Goal: Task Accomplishment & Management: Use online tool/utility

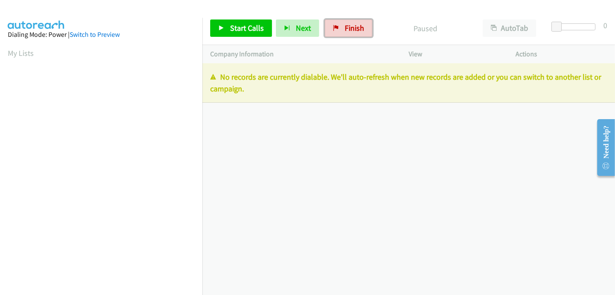
drag, startPoint x: 347, startPoint y: 32, endPoint x: 389, endPoint y: 55, distance: 47.8
click at [347, 32] on span "Finish" at bounding box center [354, 28] width 19 height 10
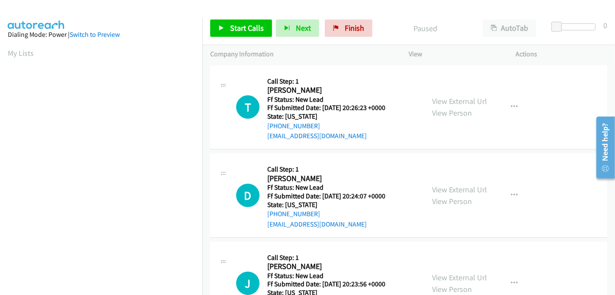
scroll to position [191, 0]
click at [464, 104] on link "View External Url" at bounding box center [459, 101] width 55 height 10
click at [460, 196] on link "View Person" at bounding box center [452, 201] width 40 height 10
click at [453, 185] on link "View External Url" at bounding box center [459, 189] width 55 height 10
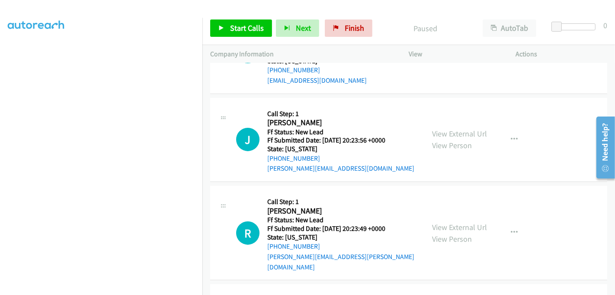
scroll to position [144, 0]
click at [453, 131] on link "View External Url" at bounding box center [459, 133] width 55 height 10
click at [454, 221] on link "View External Url" at bounding box center [459, 226] width 55 height 10
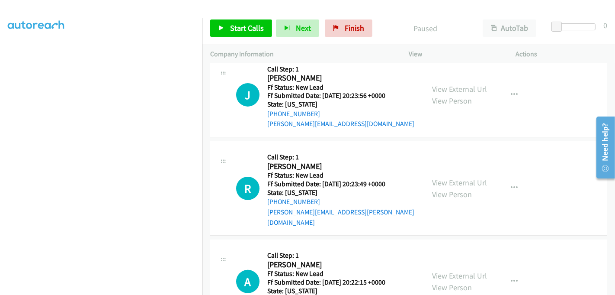
scroll to position [219, 0]
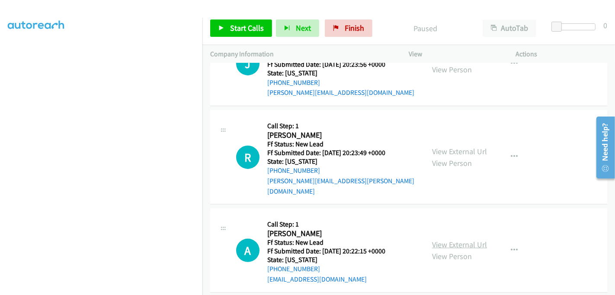
click at [453, 239] on link "View External Url" at bounding box center [459, 244] width 55 height 10
click at [240, 26] on span "Start Calls" at bounding box center [247, 28] width 34 height 10
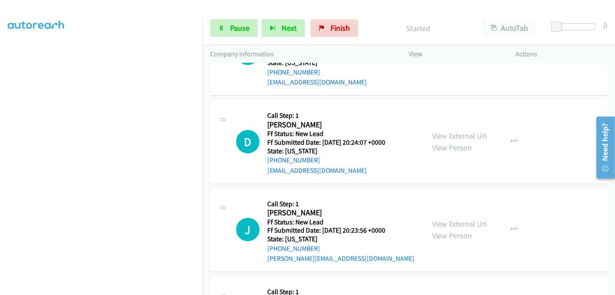
scroll to position [0, 0]
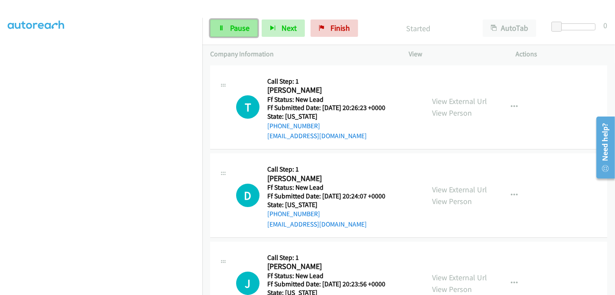
click at [230, 28] on span "Pause" at bounding box center [239, 28] width 19 height 10
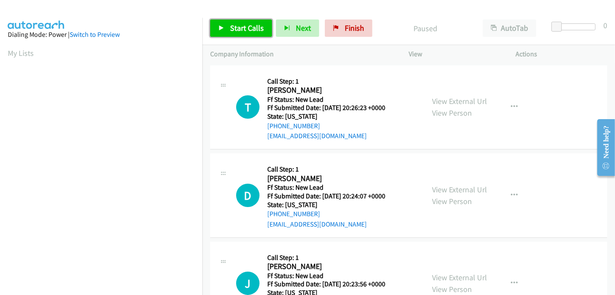
click at [249, 25] on span "Start Calls" at bounding box center [247, 28] width 34 height 10
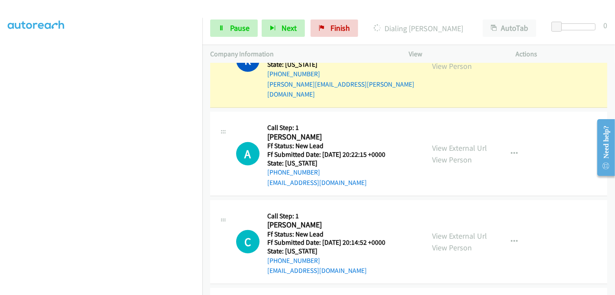
scroll to position [313, 0]
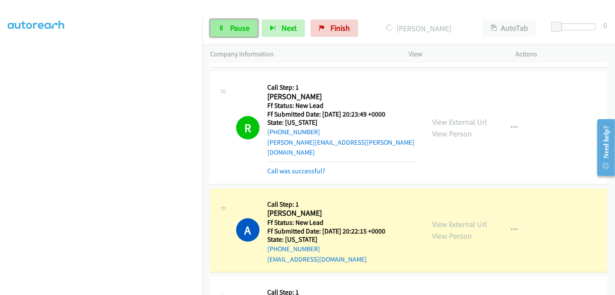
click at [233, 29] on span "Pause" at bounding box center [239, 28] width 19 height 10
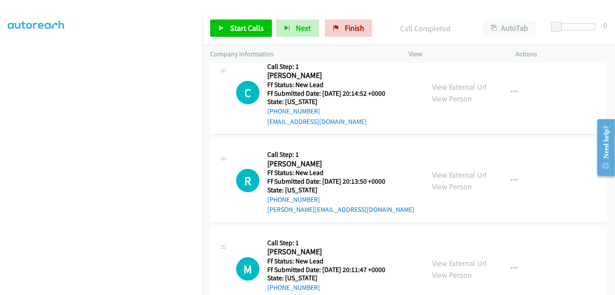
scroll to position [481, 0]
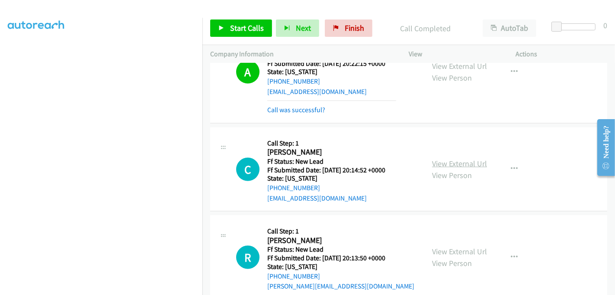
click at [455, 158] on link "View External Url" at bounding box center [459, 163] width 55 height 10
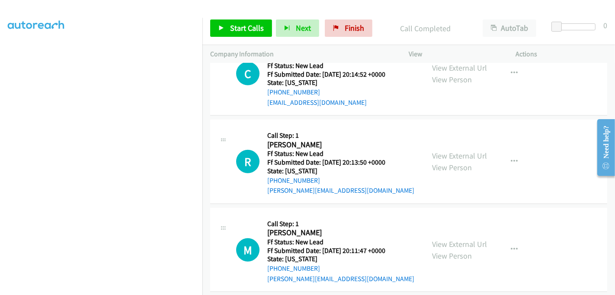
scroll to position [577, 0]
click at [443, 150] on link "View External Url" at bounding box center [459, 155] width 55 height 10
click at [443, 238] on link "View External Url" at bounding box center [459, 243] width 55 height 10
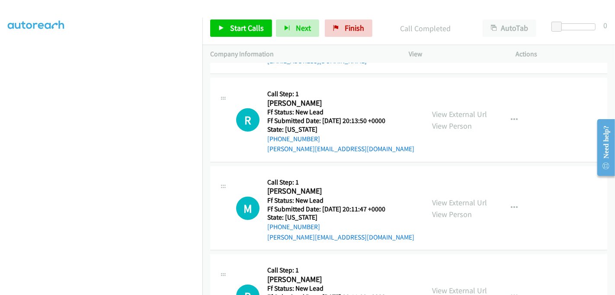
scroll to position [721, 0]
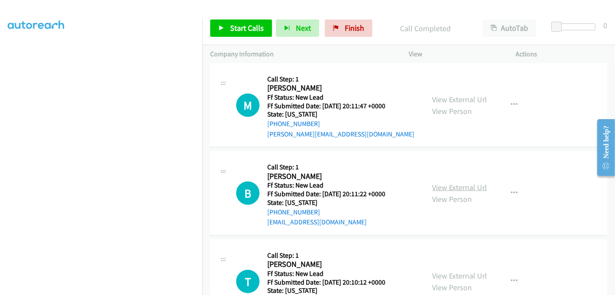
click at [448, 182] on link "View External Url" at bounding box center [459, 187] width 55 height 10
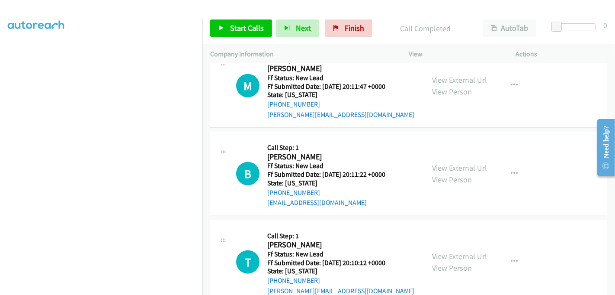
scroll to position [750, 0]
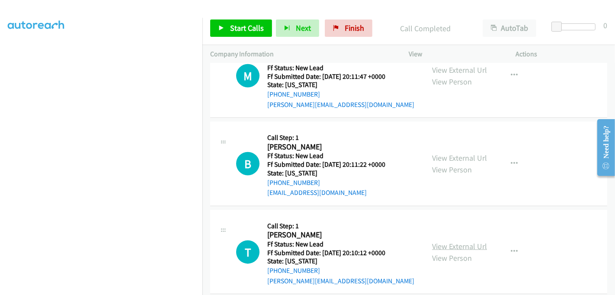
click at [450, 241] on link "View External Url" at bounding box center [459, 246] width 55 height 10
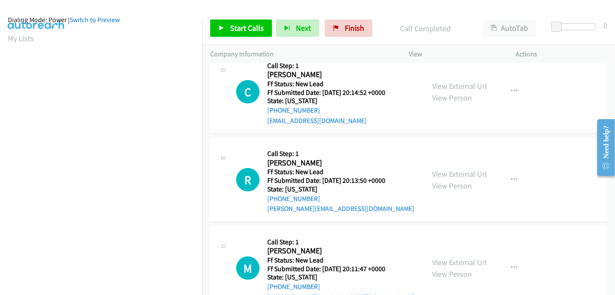
scroll to position [0, 0]
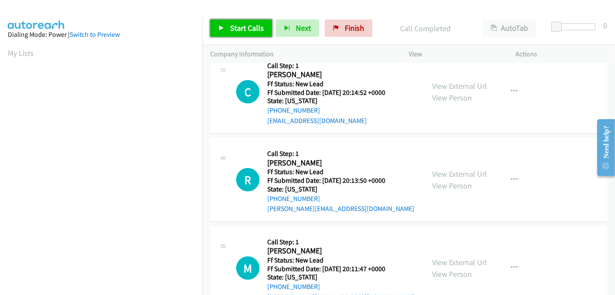
click at [238, 26] on span "Start Calls" at bounding box center [247, 28] width 34 height 10
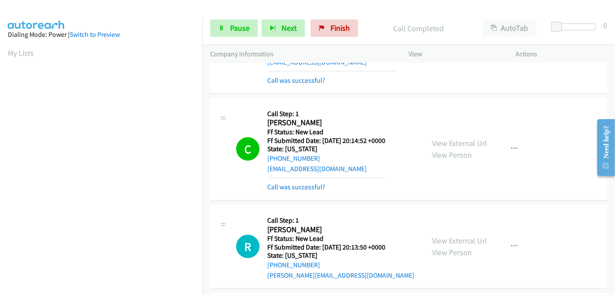
scroll to position [191, 0]
click at [230, 30] on span "Pause" at bounding box center [239, 28] width 19 height 10
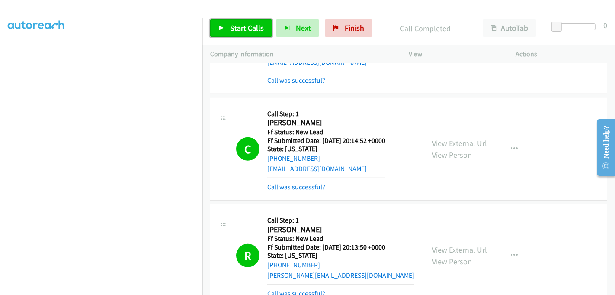
click at [250, 28] on span "Start Calls" at bounding box center [247, 28] width 34 height 10
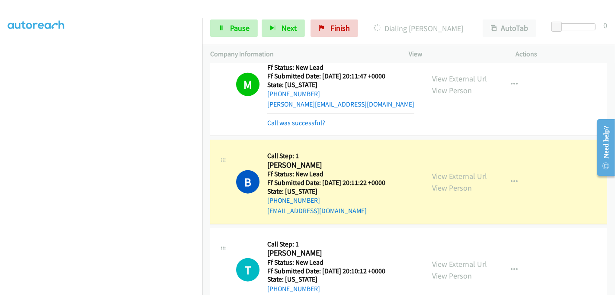
scroll to position [796, 0]
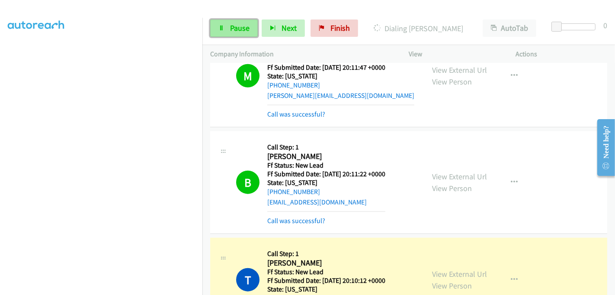
click at [243, 24] on span "Pause" at bounding box center [239, 28] width 19 height 10
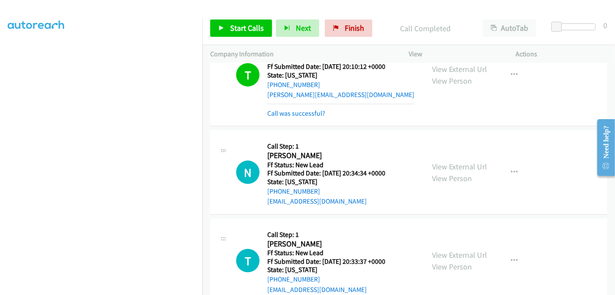
scroll to position [1031, 0]
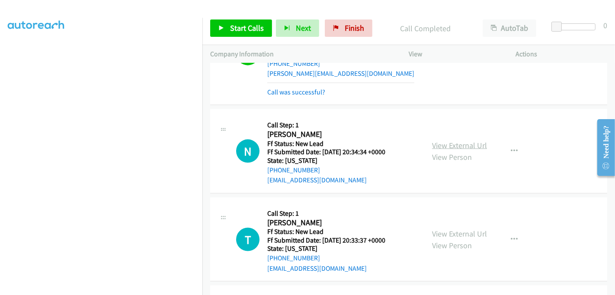
click at [456, 140] on link "View External Url" at bounding box center [459, 145] width 55 height 10
click at [459, 228] on link "View External Url" at bounding box center [459, 233] width 55 height 10
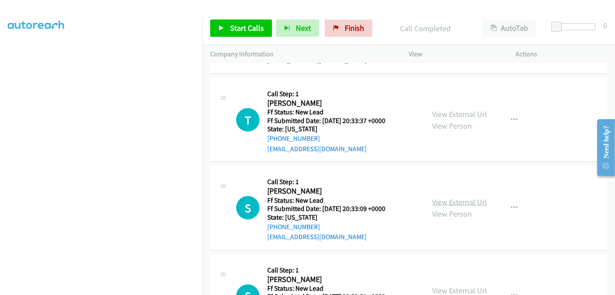
scroll to position [1194, 0]
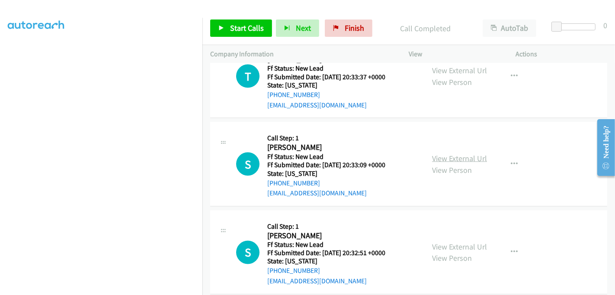
click at [455, 153] on link "View External Url" at bounding box center [459, 158] width 55 height 10
click at [457, 241] on link "View External Url" at bounding box center [459, 246] width 55 height 10
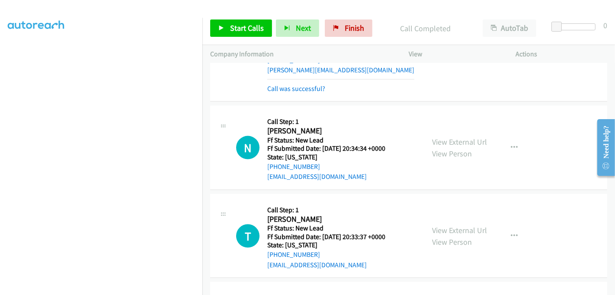
scroll to position [1049, 0]
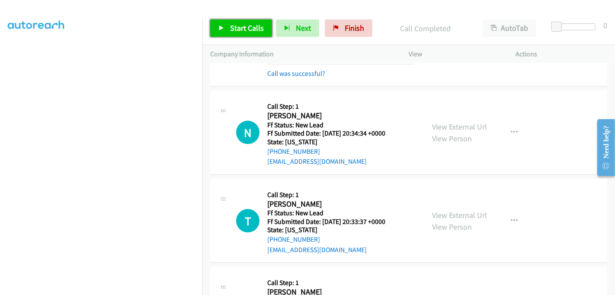
click at [248, 30] on span "Start Calls" at bounding box center [247, 28] width 34 height 10
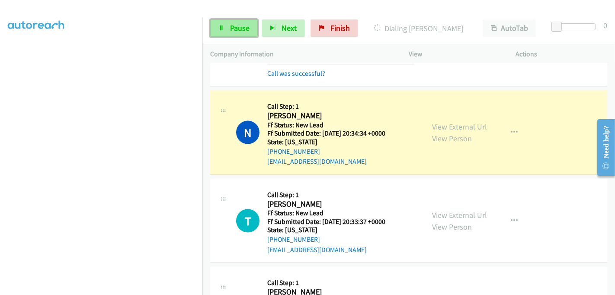
click at [239, 32] on span "Pause" at bounding box center [239, 28] width 19 height 10
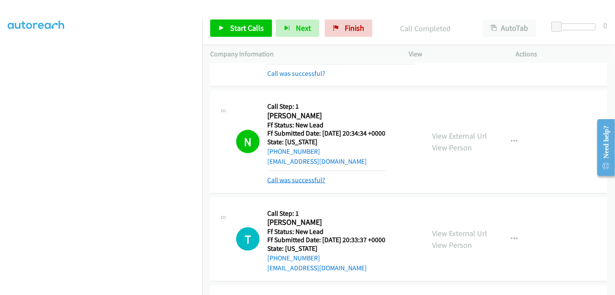
click at [299, 176] on link "Call was successful?" at bounding box center [296, 180] width 58 height 8
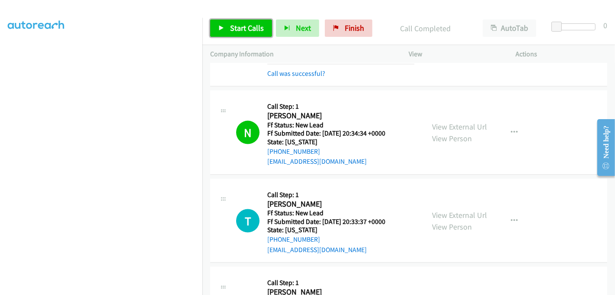
click at [236, 23] on span "Start Calls" at bounding box center [247, 28] width 34 height 10
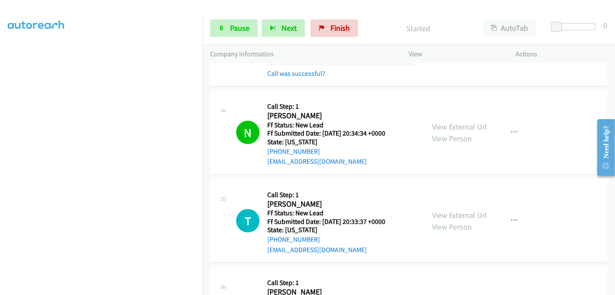
scroll to position [1097, 0]
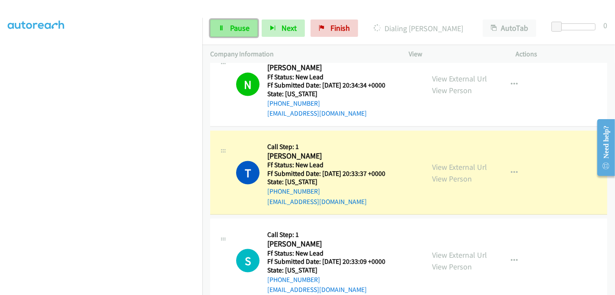
click at [230, 26] on span "Pause" at bounding box center [239, 28] width 19 height 10
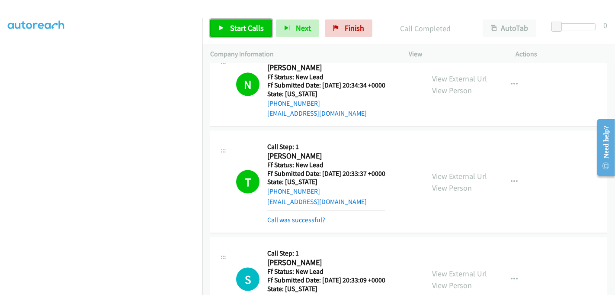
click at [239, 26] on span "Start Calls" at bounding box center [247, 28] width 34 height 10
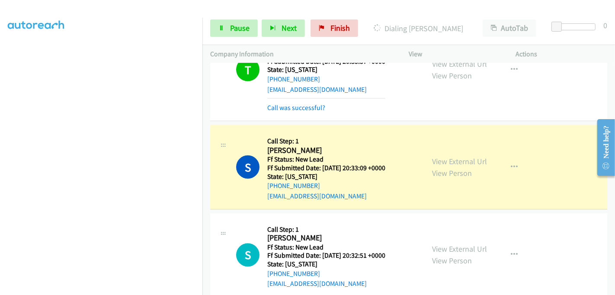
scroll to position [1194, 0]
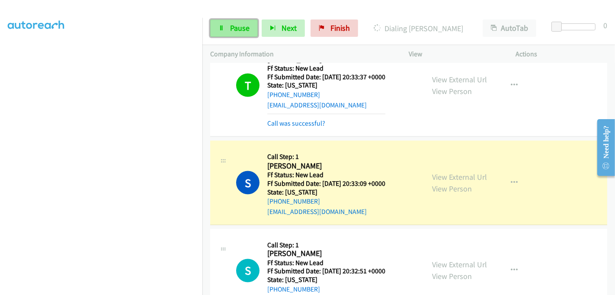
click at [227, 26] on link "Pause" at bounding box center [234, 27] width 48 height 17
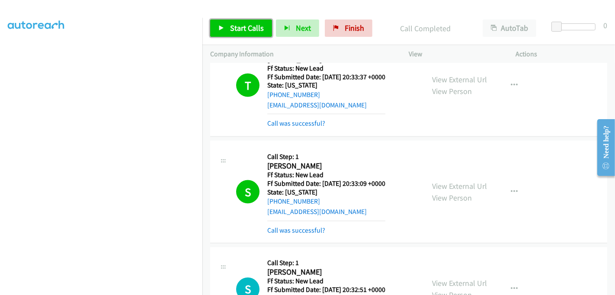
click at [237, 28] on span "Start Calls" at bounding box center [247, 28] width 34 height 10
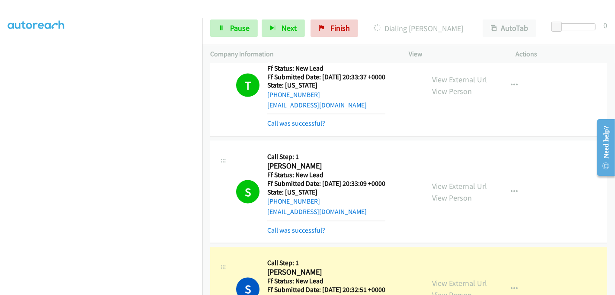
scroll to position [0, 0]
click at [229, 23] on link "Pause" at bounding box center [234, 27] width 48 height 17
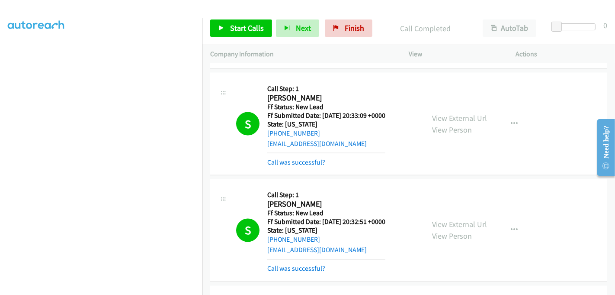
scroll to position [1194, 0]
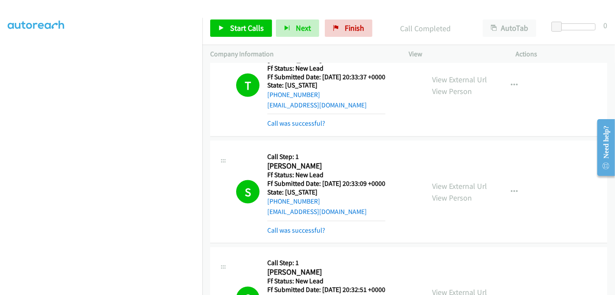
click at [304, 221] on mb0 "Call was successful?" at bounding box center [326, 228] width 118 height 15
click at [304, 226] on link "Call was successful?" at bounding box center [296, 230] width 58 height 8
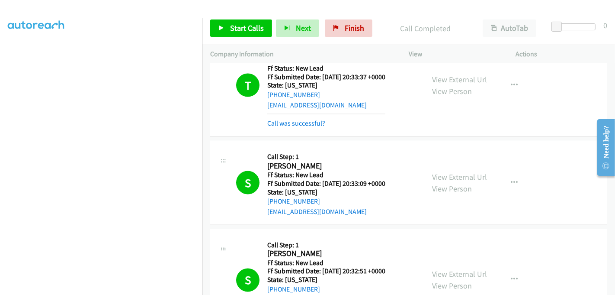
scroll to position [1097, 0]
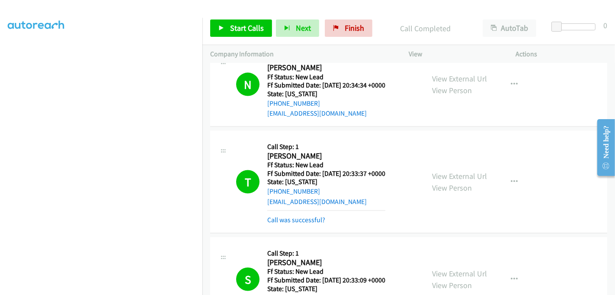
click at [301, 215] on div "Call was successful?" at bounding box center [326, 220] width 118 height 10
click at [301, 215] on link "Call was successful?" at bounding box center [296, 219] width 58 height 8
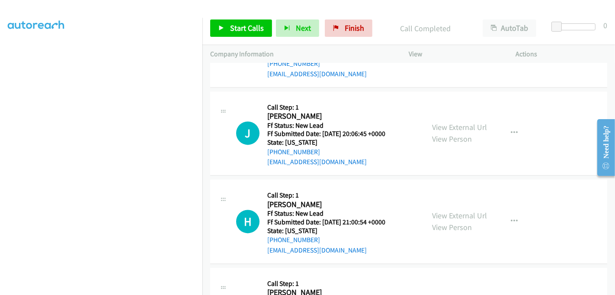
scroll to position [1411, 0]
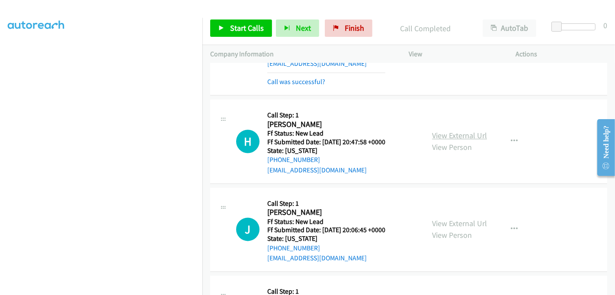
click at [459, 131] on link "View External Url" at bounding box center [459, 136] width 55 height 10
click at [457, 218] on link "View External Url" at bounding box center [459, 223] width 55 height 10
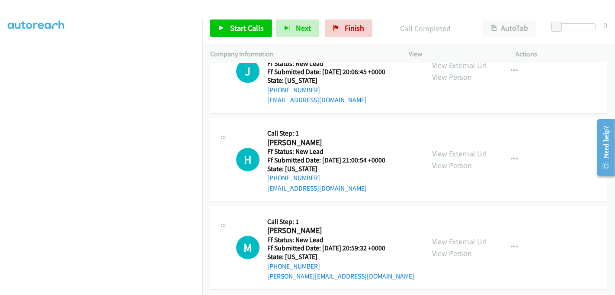
scroll to position [1603, 0]
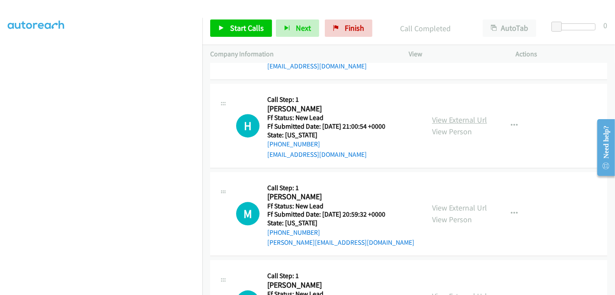
click at [449, 115] on link "View External Url" at bounding box center [459, 120] width 55 height 10
click at [452, 202] on link "View External Url" at bounding box center [459, 207] width 55 height 10
click at [458, 291] on link "View External Url" at bounding box center [459, 296] width 55 height 10
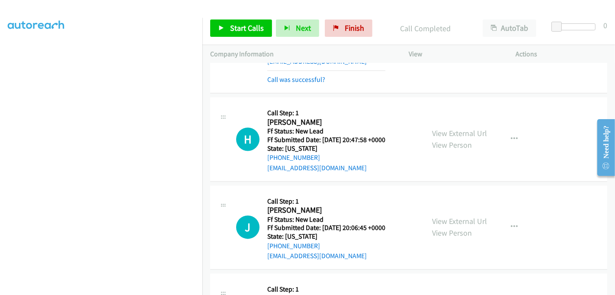
scroll to position [1363, 0]
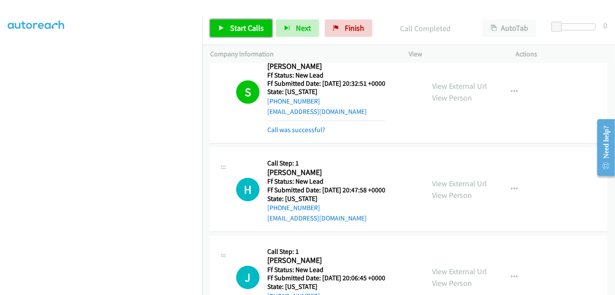
click at [240, 22] on link "Start Calls" at bounding box center [241, 27] width 62 height 17
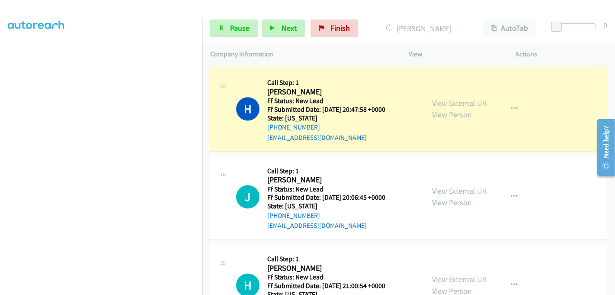
scroll to position [1459, 0]
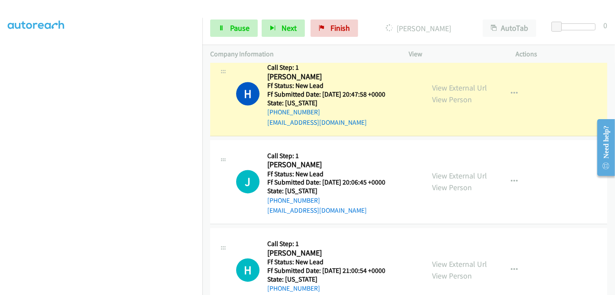
click at [385, 107] on div "+1 301-825-4081" at bounding box center [326, 112] width 118 height 10
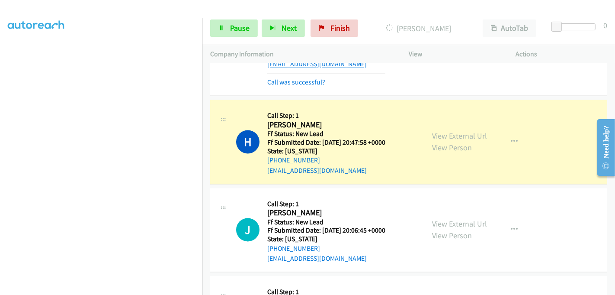
scroll to position [1363, 0]
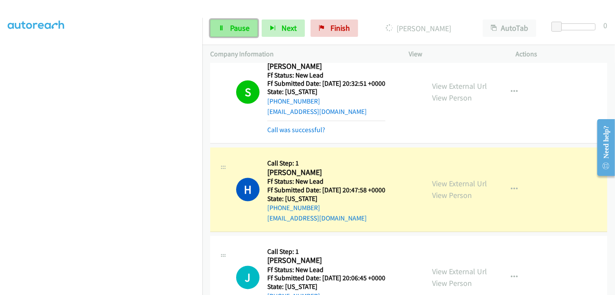
click at [234, 26] on span "Pause" at bounding box center [239, 28] width 19 height 10
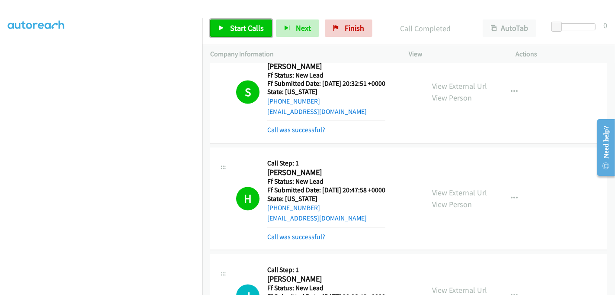
click at [248, 26] on span "Start Calls" at bounding box center [247, 28] width 34 height 10
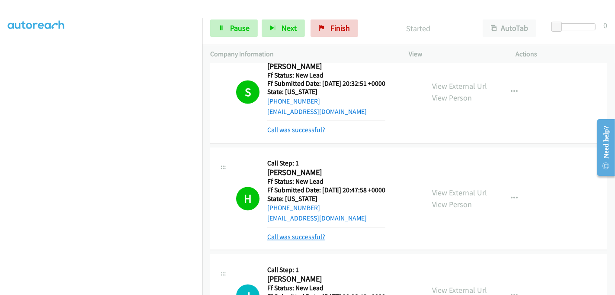
click at [300, 233] on link "Call was successful?" at bounding box center [296, 237] width 58 height 8
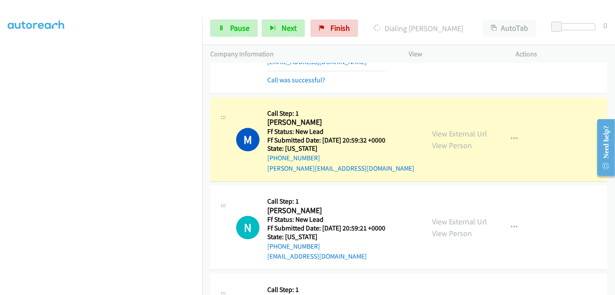
scroll to position [1699, 0]
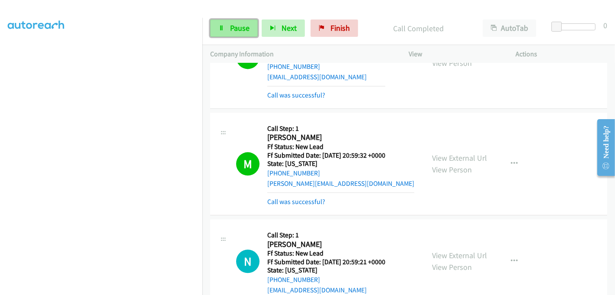
click at [238, 27] on span "Pause" at bounding box center [239, 28] width 19 height 10
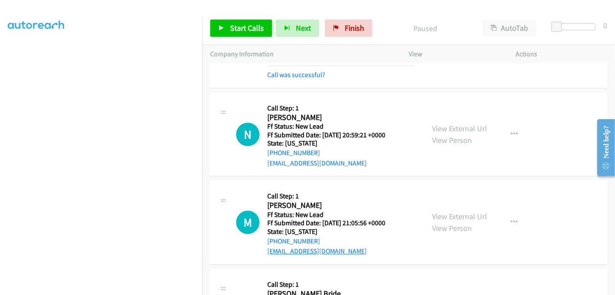
scroll to position [1818, 0]
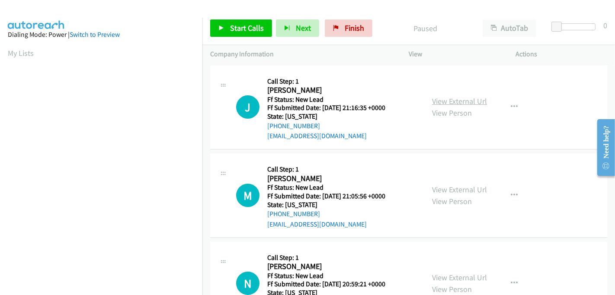
click at [447, 98] on link "View External Url" at bounding box center [459, 101] width 55 height 10
click at [453, 187] on link "View External Url" at bounding box center [459, 189] width 55 height 10
click at [511, 107] on icon "button" at bounding box center [514, 106] width 7 height 7
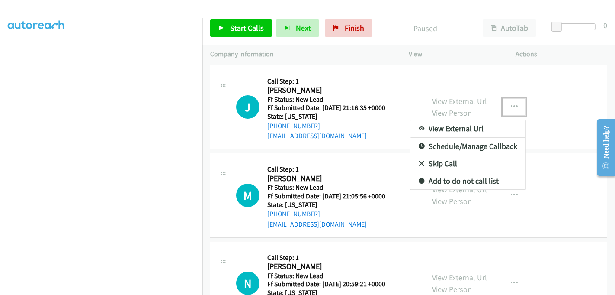
click at [462, 161] on link "Skip Call" at bounding box center [467, 163] width 115 height 17
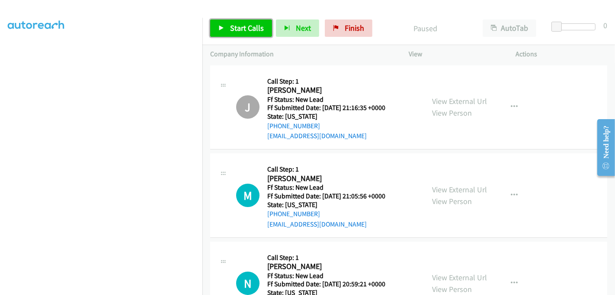
click at [252, 26] on span "Start Calls" at bounding box center [247, 28] width 34 height 10
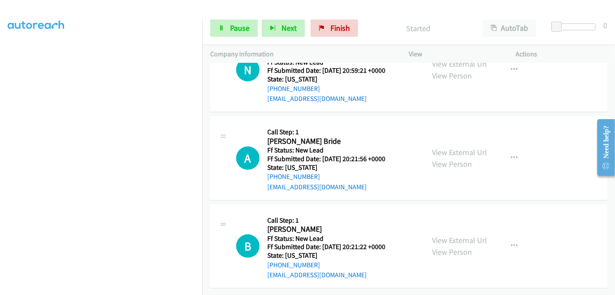
scroll to position [219, 0]
click at [450, 147] on link "View External Url" at bounding box center [459, 152] width 55 height 10
click at [462, 235] on link "View External Url" at bounding box center [459, 240] width 55 height 10
click at [238, 25] on span "Pause" at bounding box center [239, 28] width 19 height 10
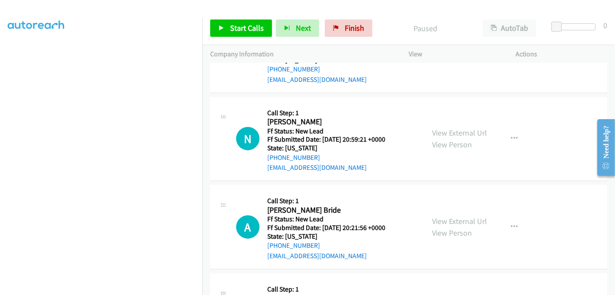
scroll to position [75, 0]
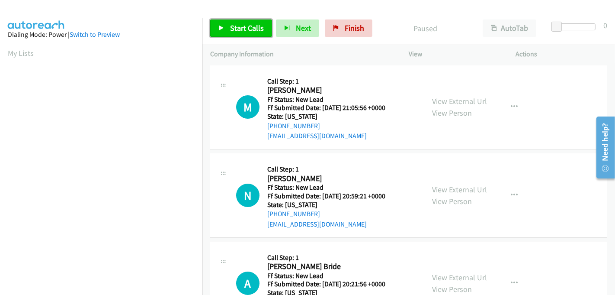
click at [243, 26] on span "Start Calls" at bounding box center [247, 28] width 34 height 10
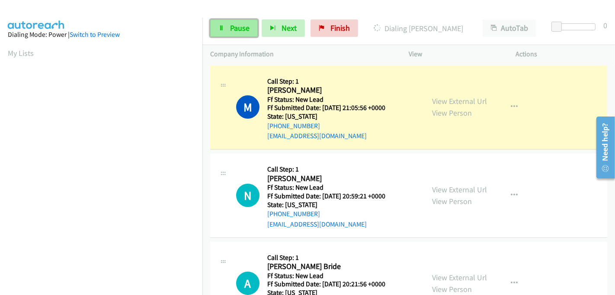
click at [227, 22] on link "Pause" at bounding box center [234, 27] width 48 height 17
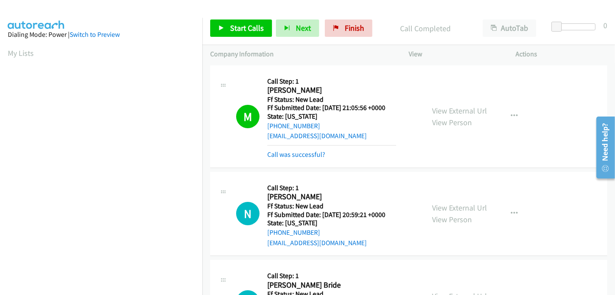
scroll to position [191, 0]
click at [234, 31] on span "Start Calls" at bounding box center [247, 28] width 34 height 10
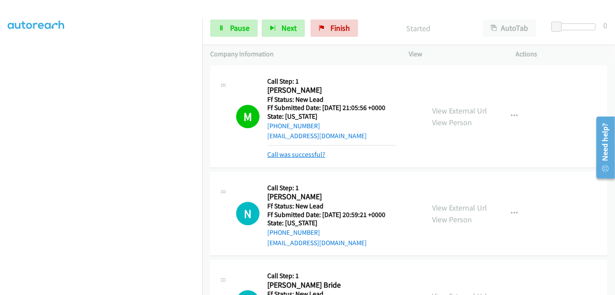
click at [300, 155] on link "Call was successful?" at bounding box center [296, 154] width 58 height 8
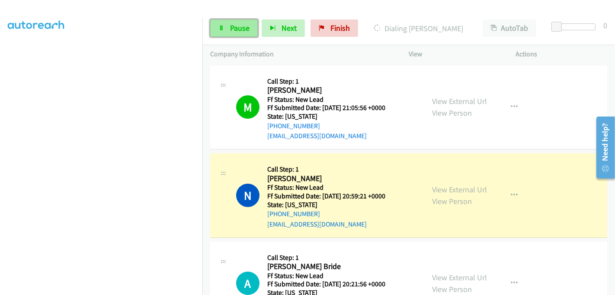
click at [233, 29] on span "Pause" at bounding box center [239, 28] width 19 height 10
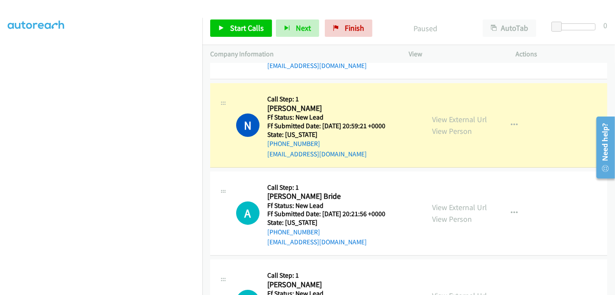
scroll to position [0, 0]
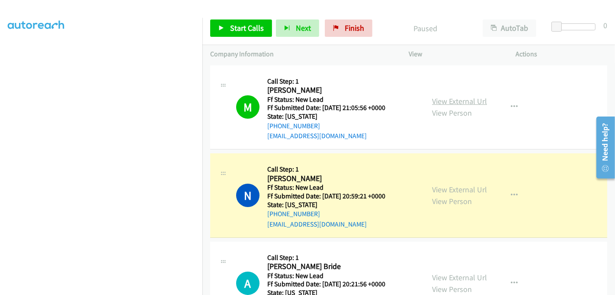
click at [468, 100] on link "View External Url" at bounding box center [459, 101] width 55 height 10
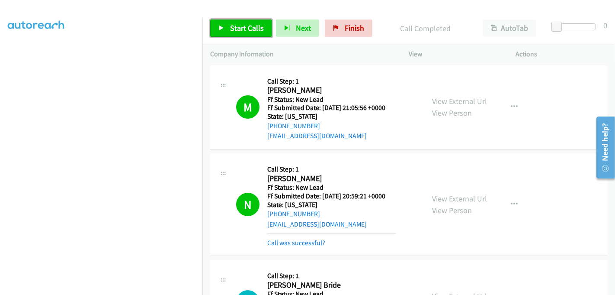
click at [248, 26] on span "Start Calls" at bounding box center [247, 28] width 34 height 10
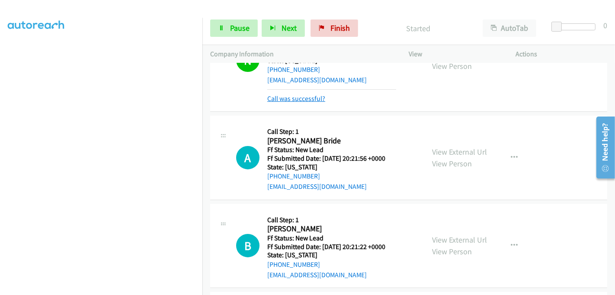
click at [309, 100] on link "Call was successful?" at bounding box center [296, 98] width 58 height 8
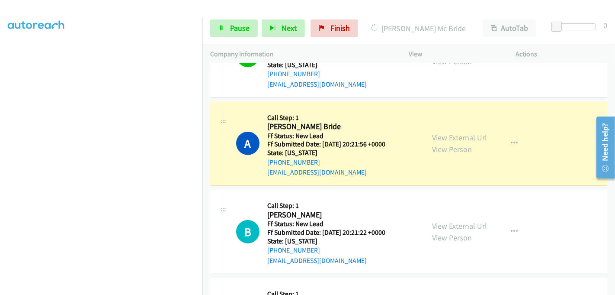
scroll to position [155, 0]
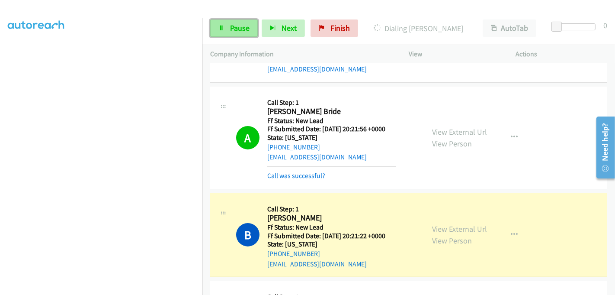
click at [243, 29] on span "Pause" at bounding box center [239, 28] width 19 height 10
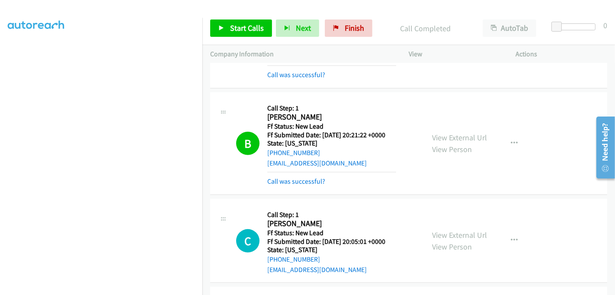
scroll to position [299, 0]
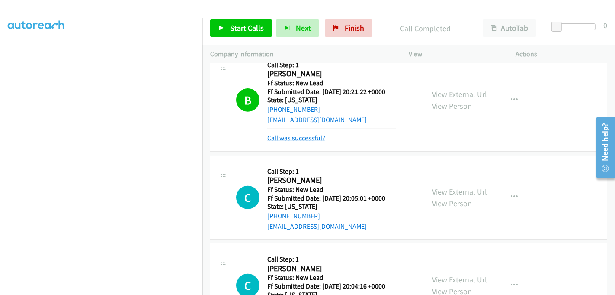
click at [308, 140] on link "Call was successful?" at bounding box center [296, 138] width 58 height 8
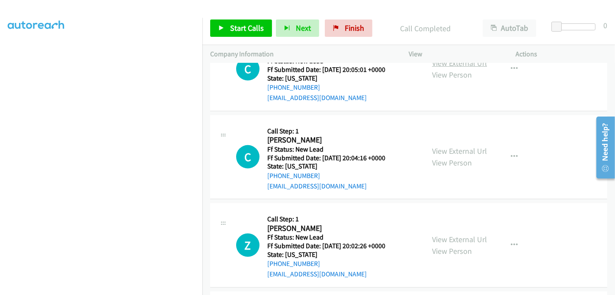
scroll to position [347, 0]
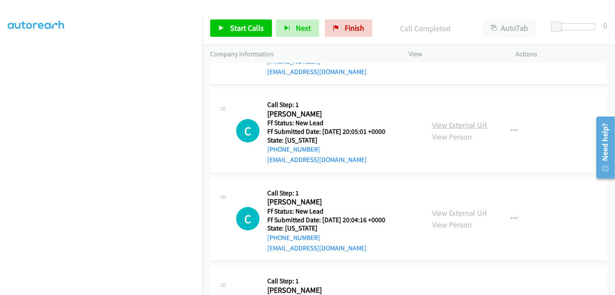
click at [456, 123] on link "View External Url" at bounding box center [459, 125] width 55 height 10
click at [454, 210] on link "View External Url" at bounding box center [459, 213] width 55 height 10
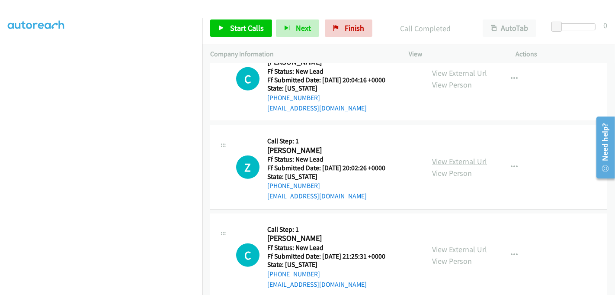
scroll to position [491, 0]
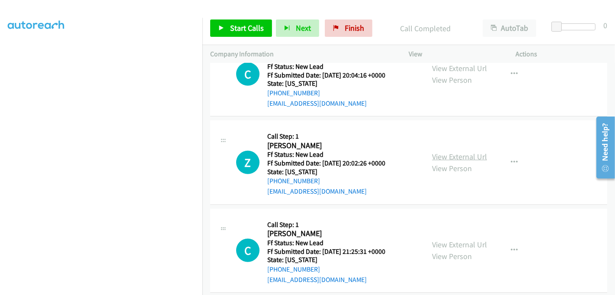
click at [452, 154] on link "View External Url" at bounding box center [459, 156] width 55 height 10
click at [461, 240] on link "View External Url" at bounding box center [459, 244] width 55 height 10
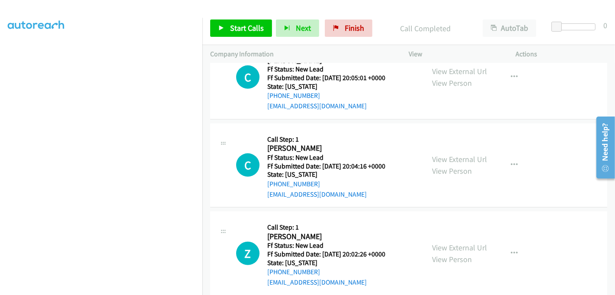
scroll to position [501, 0]
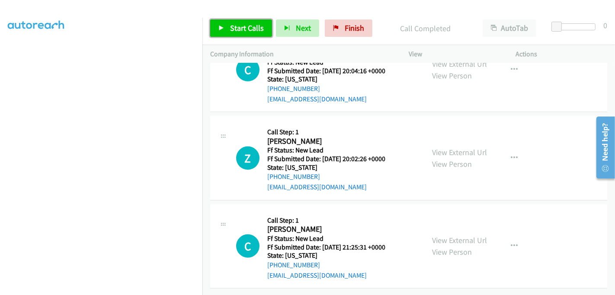
click at [237, 21] on link "Start Calls" at bounding box center [241, 27] width 62 height 17
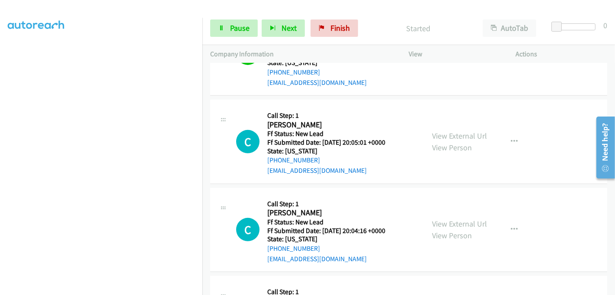
scroll to position [357, 0]
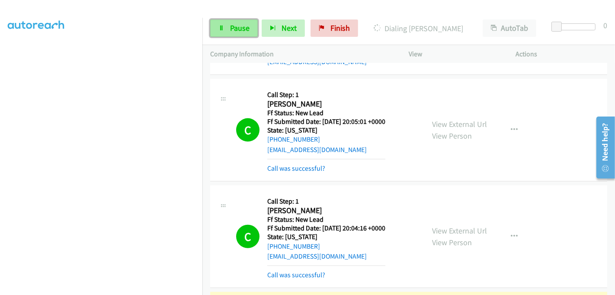
click at [232, 29] on span "Pause" at bounding box center [239, 28] width 19 height 10
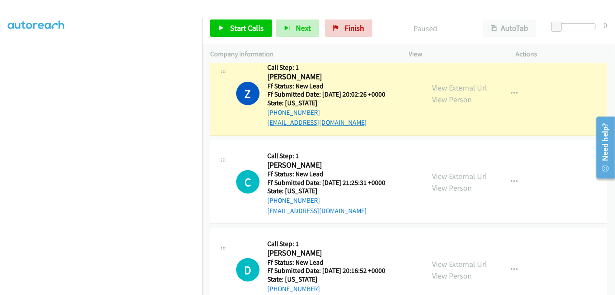
scroll to position [597, 0]
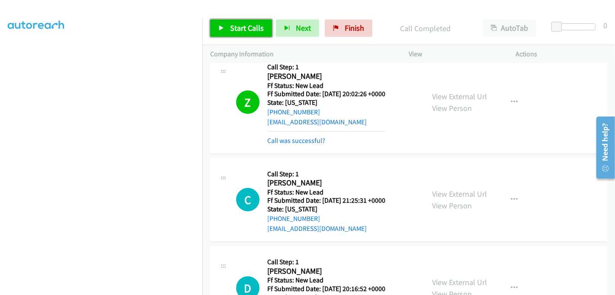
click at [242, 26] on span "Start Calls" at bounding box center [247, 28] width 34 height 10
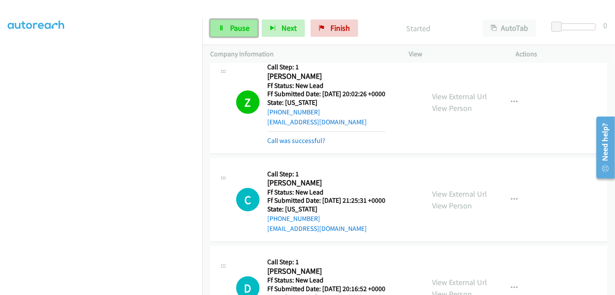
click at [240, 26] on span "Pause" at bounding box center [239, 28] width 19 height 10
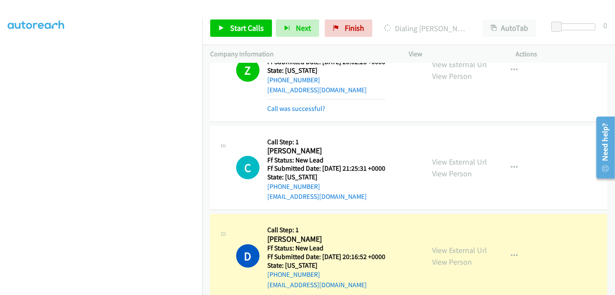
scroll to position [644, 0]
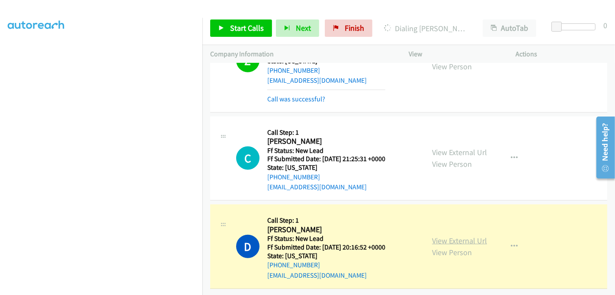
click at [444, 235] on link "View External Url" at bounding box center [459, 240] width 55 height 10
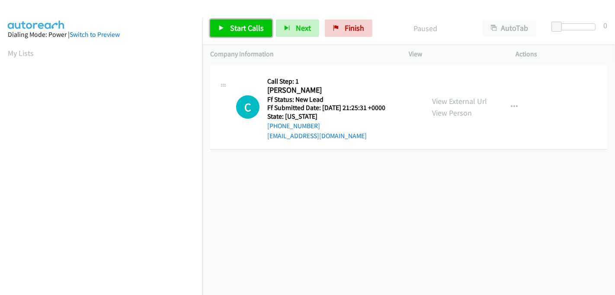
click at [241, 25] on span "Start Calls" at bounding box center [247, 28] width 34 height 10
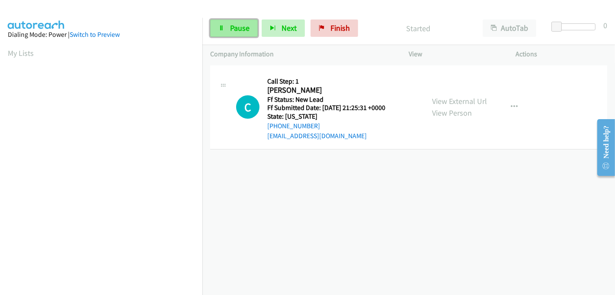
click at [240, 26] on span "Pause" at bounding box center [239, 28] width 19 height 10
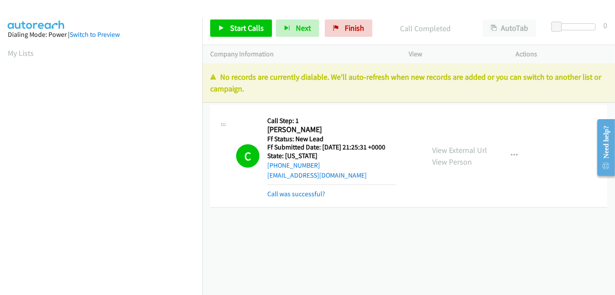
scroll to position [191, 0]
click at [301, 191] on link "Call was successful?" at bounding box center [296, 193] width 58 height 8
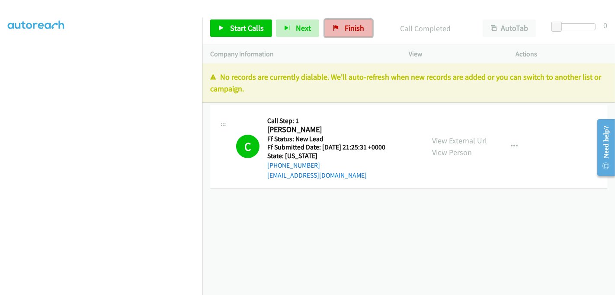
click at [349, 28] on span "Finish" at bounding box center [354, 28] width 19 height 10
